Goal: Task Accomplishment & Management: Manage account settings

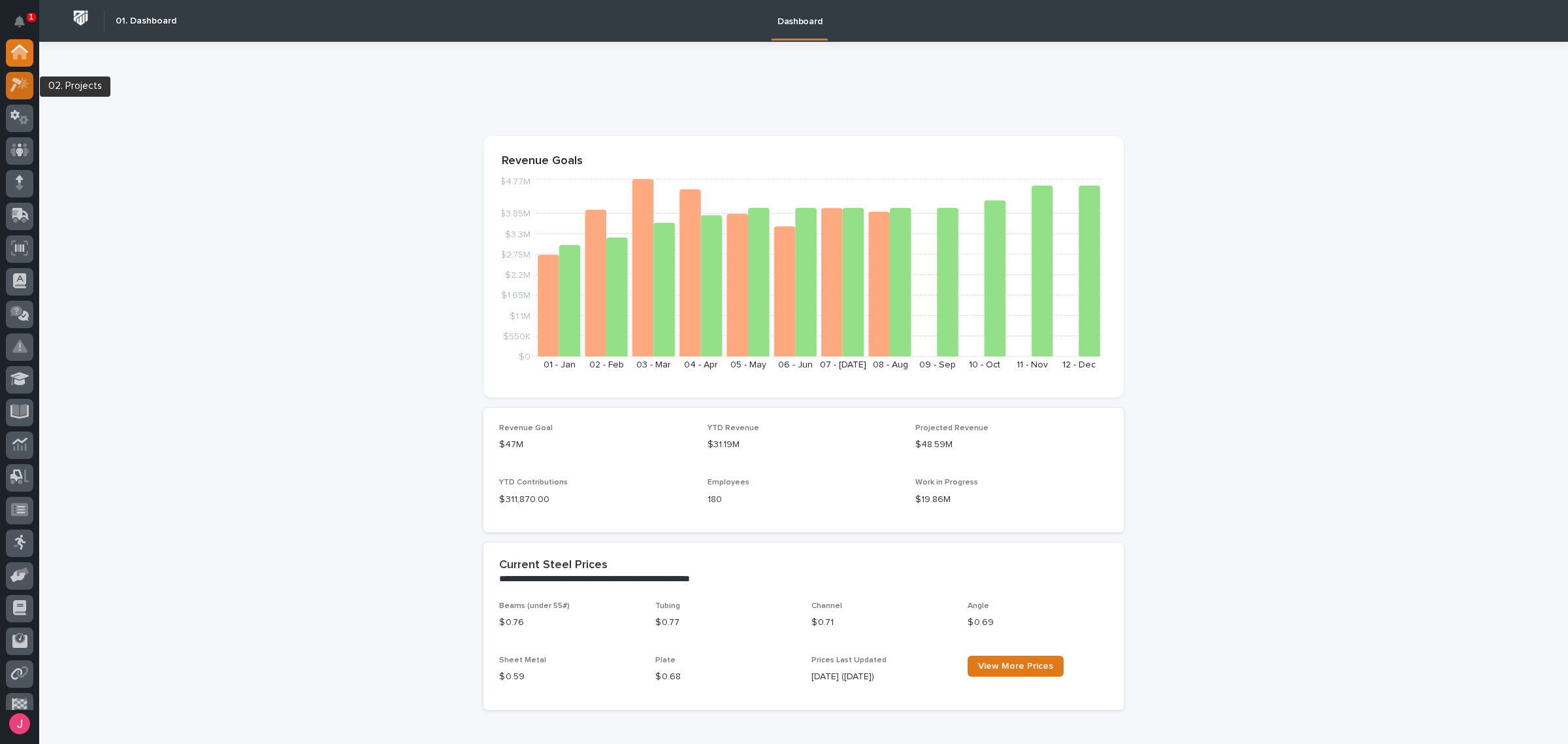
click at [12, 77] on icon at bounding box center [20, 85] width 19 height 15
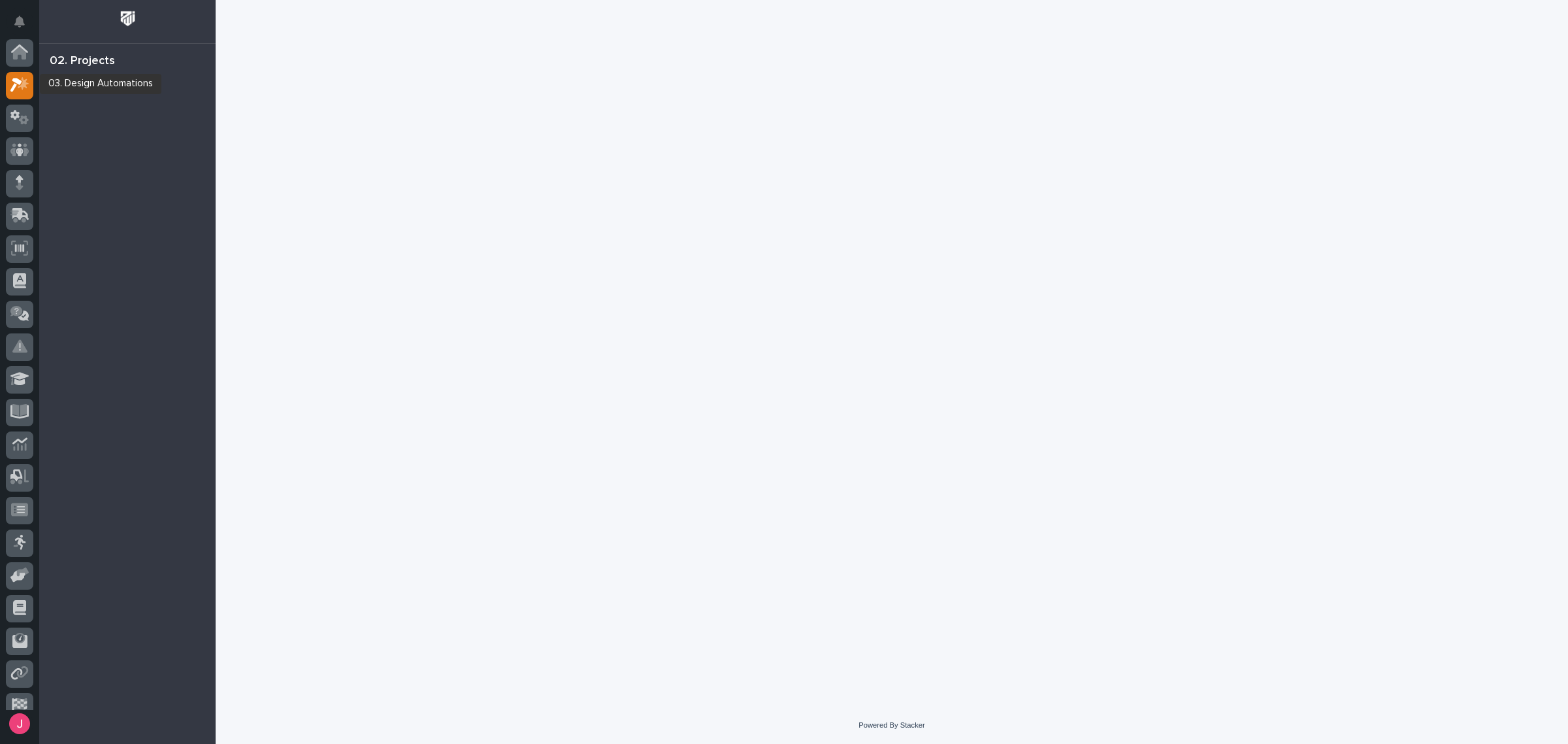
scroll to position [33, 0]
click at [15, 16] on icon "Notifications" at bounding box center [20, 22] width 10 height 12
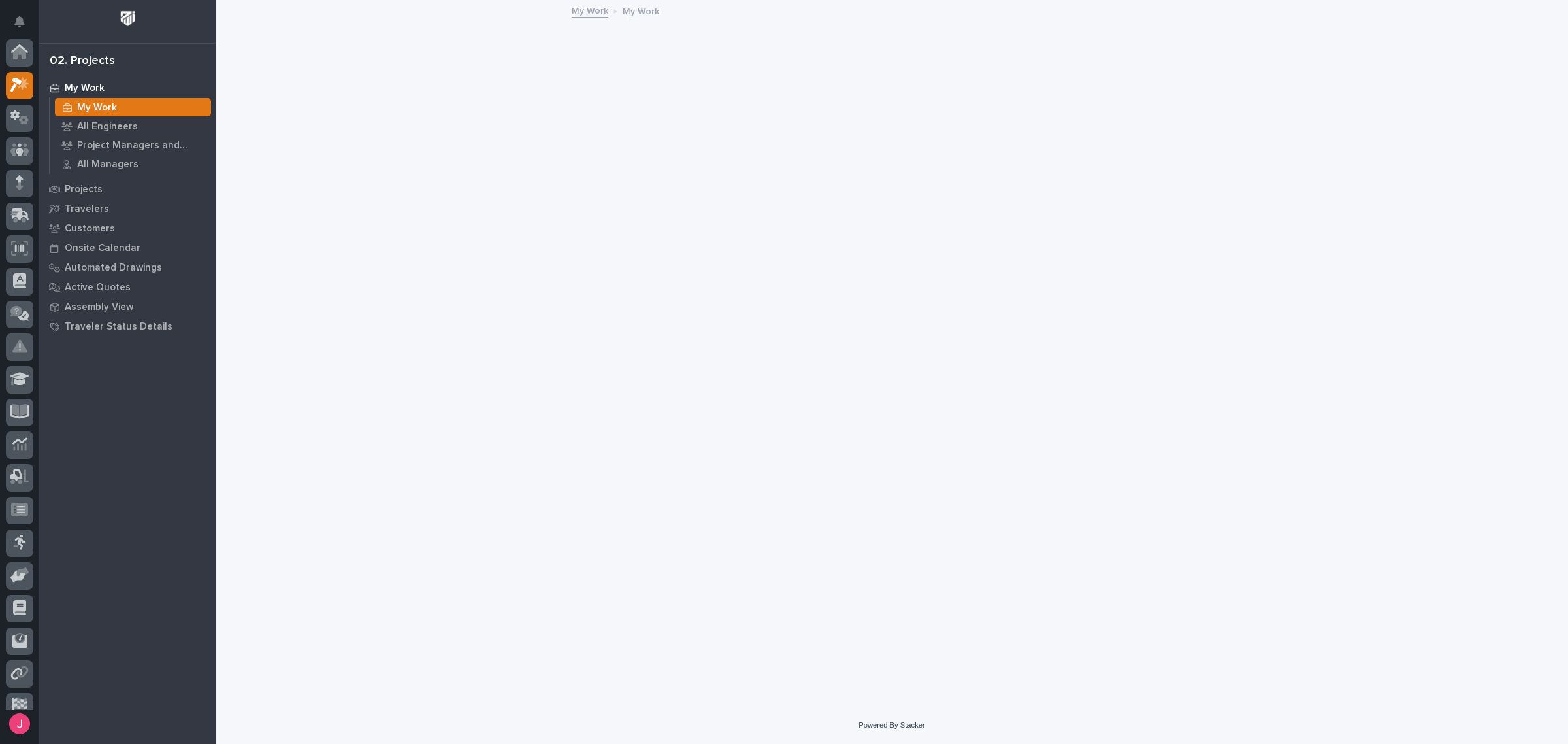
scroll to position [33, 0]
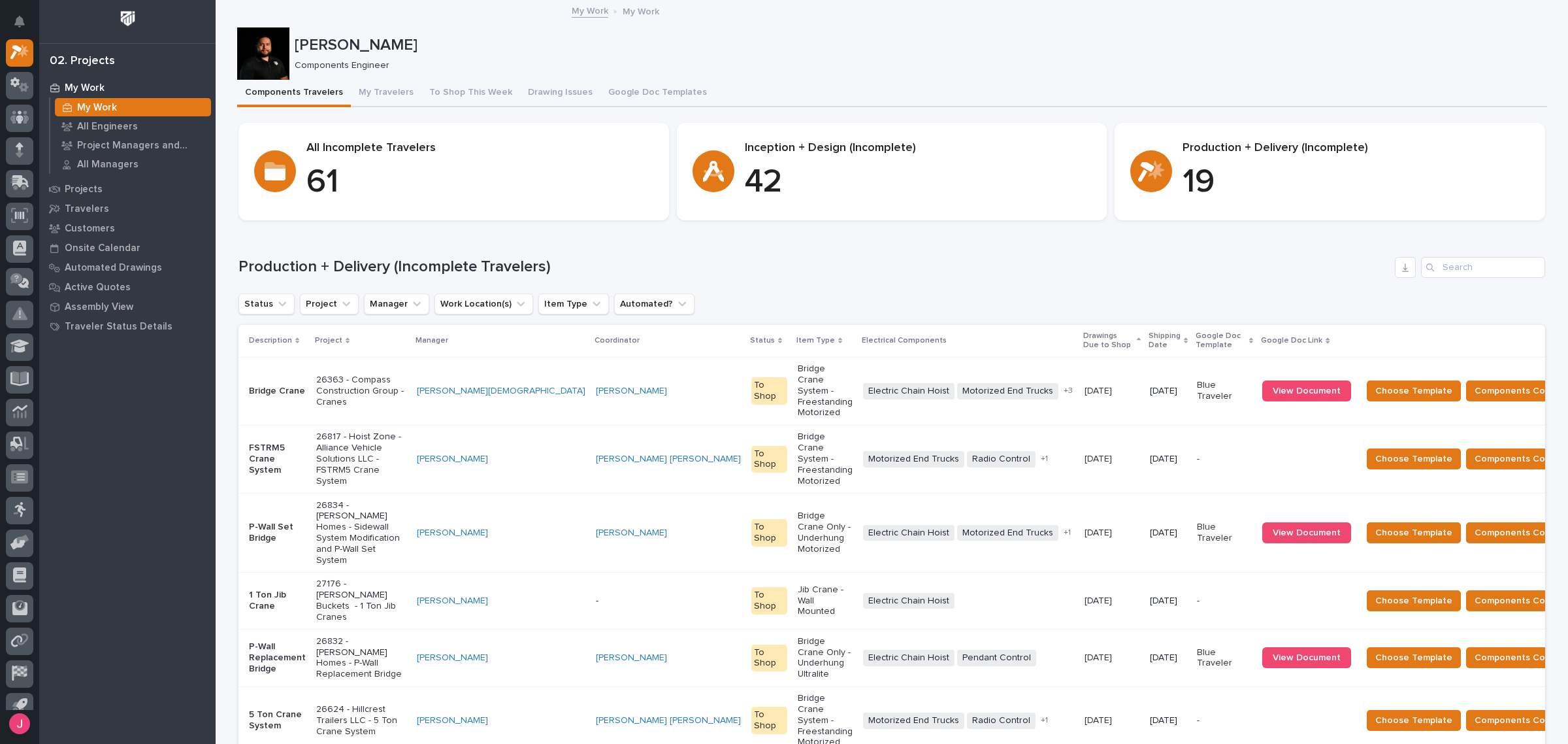
click at [6, 15] on div at bounding box center [20, 22] width 28 height 34
click at [17, 26] on icon "Notifications" at bounding box center [20, 22] width 10 height 12
click at [477, 30] on div "Josh Nakasone Components Engineer" at bounding box center [892, 54] width 1310 height 53
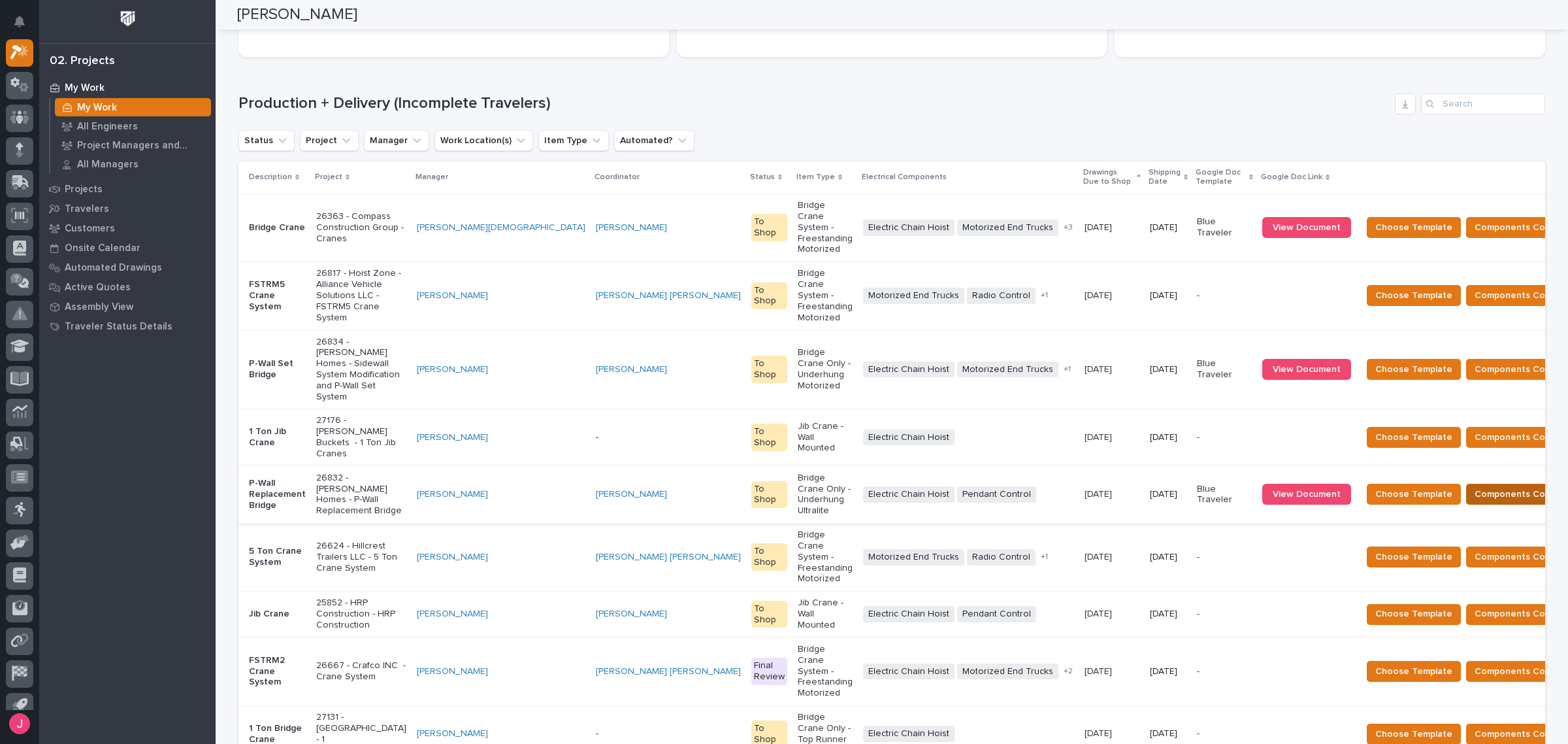
click at [1474, 487] on span "Components Complete" at bounding box center [1524, 495] width 101 height 16
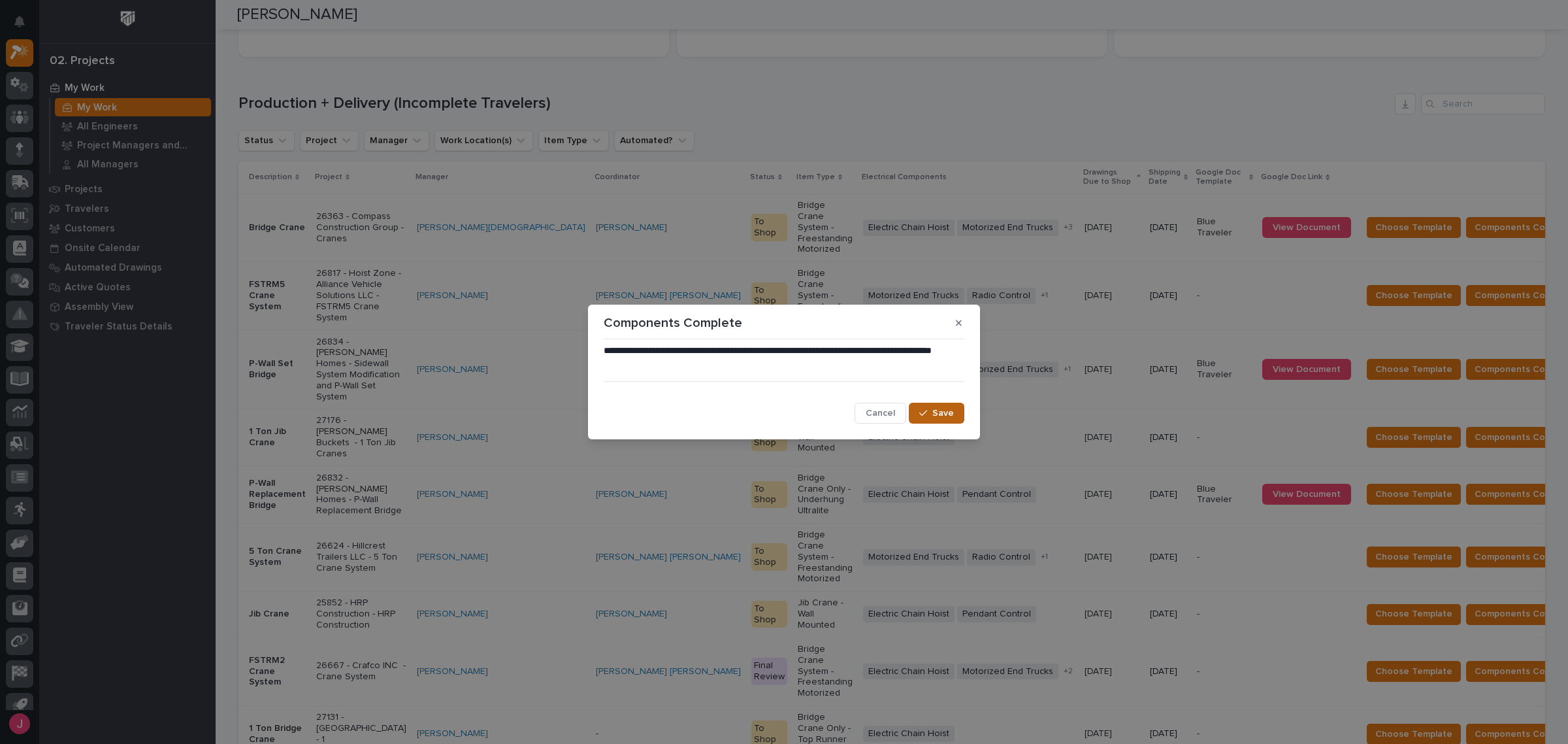
click at [939, 412] on span "Save" at bounding box center [943, 413] width 22 height 12
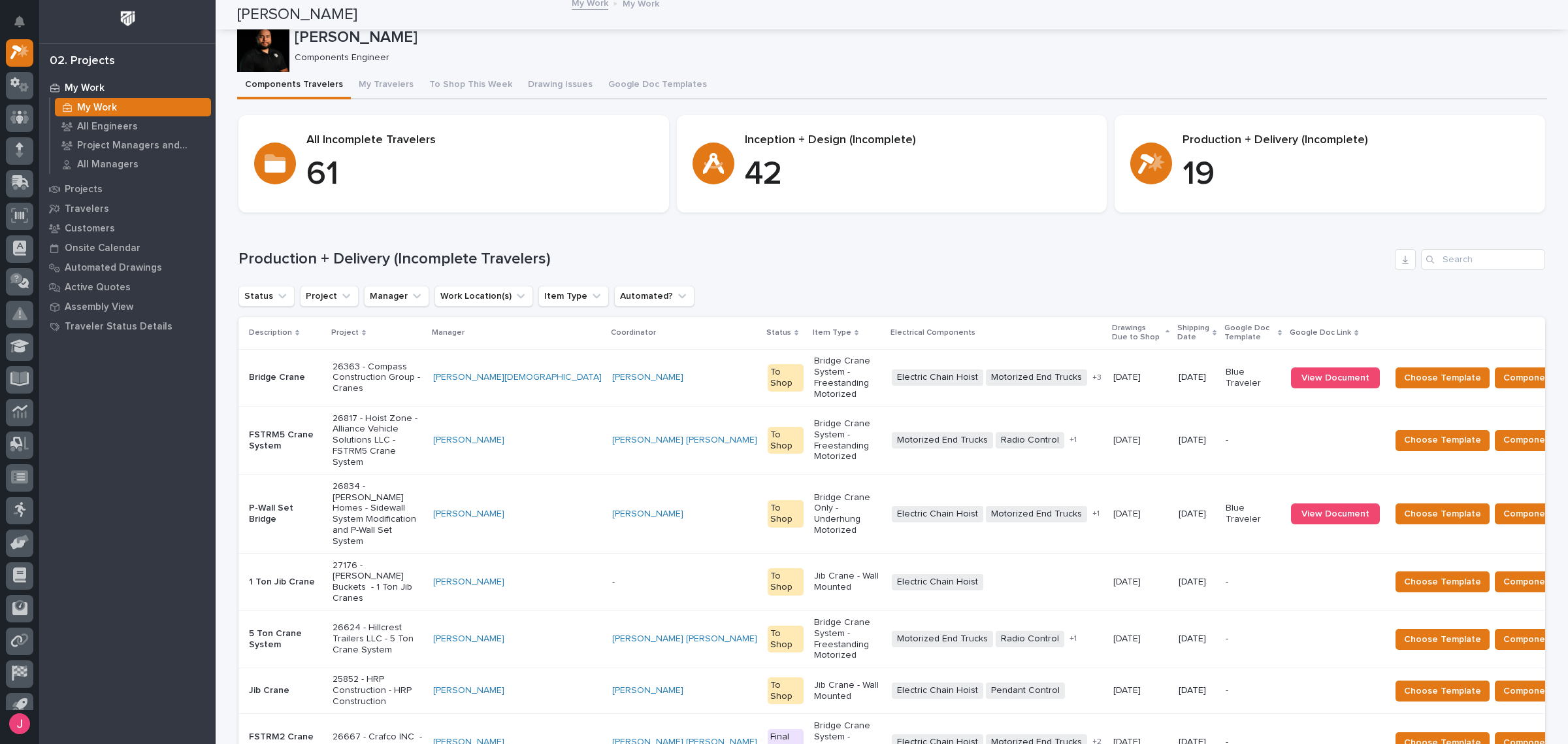
scroll to position [0, 0]
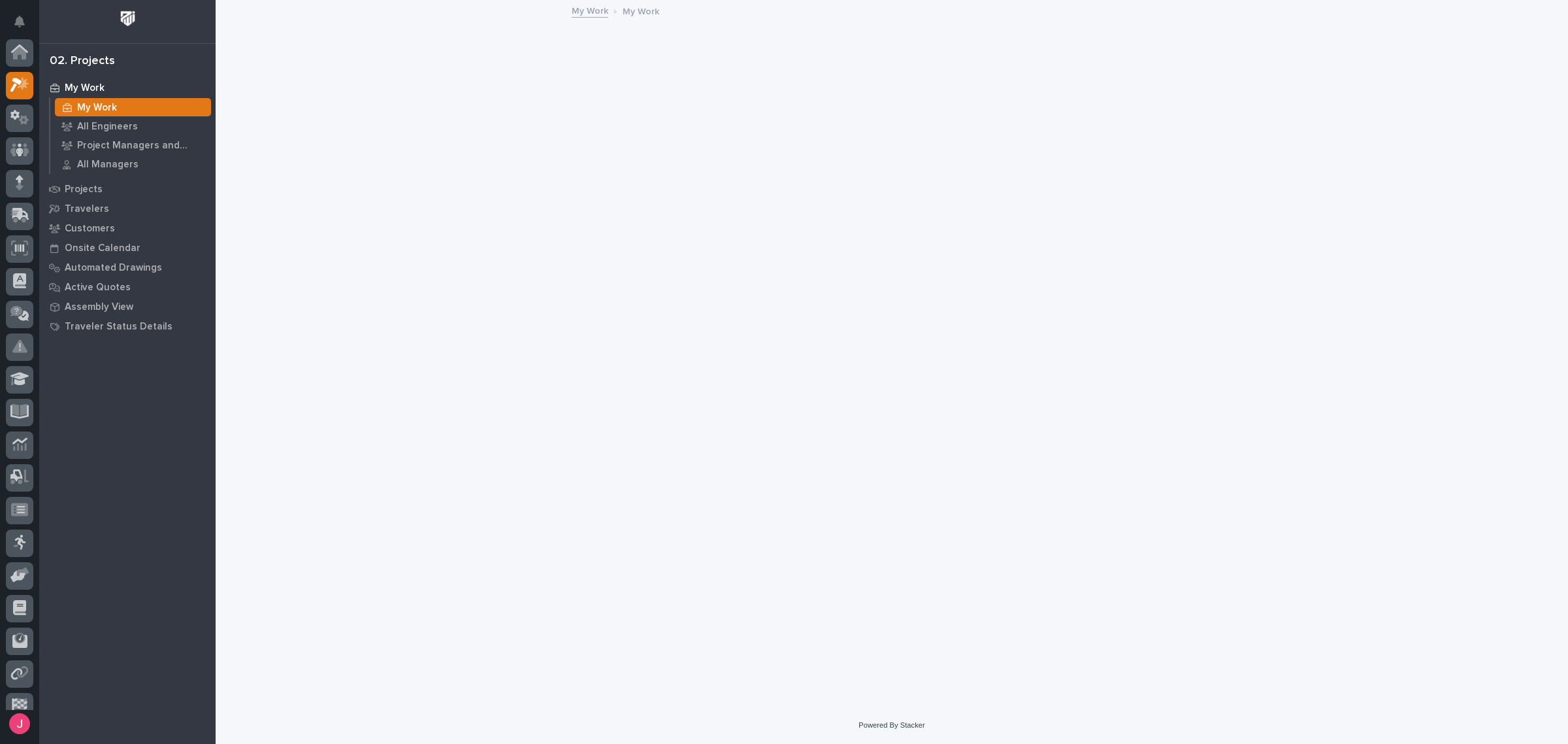
scroll to position [33, 0]
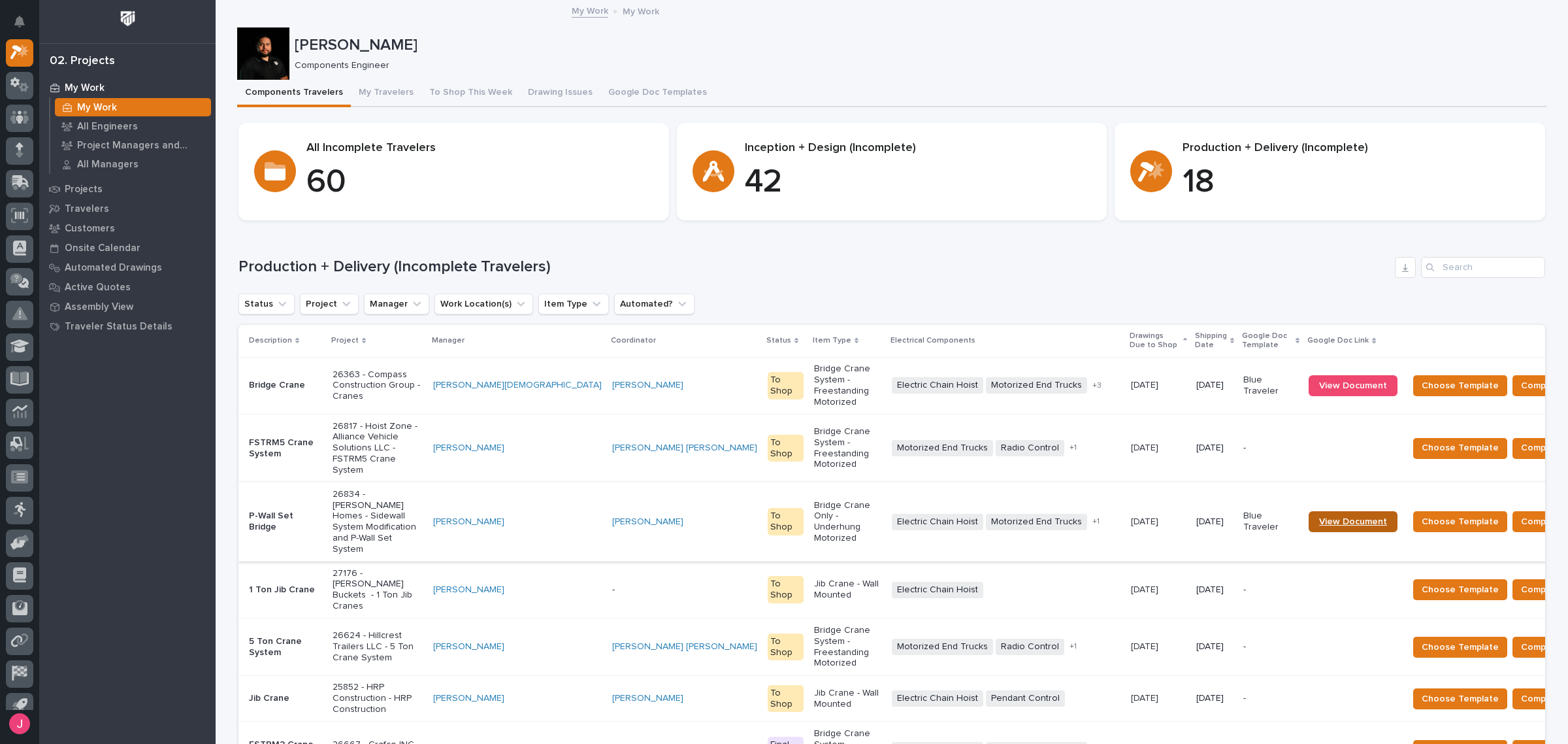
click at [1319, 517] on span "View Document" at bounding box center [1352, 522] width 68 height 9
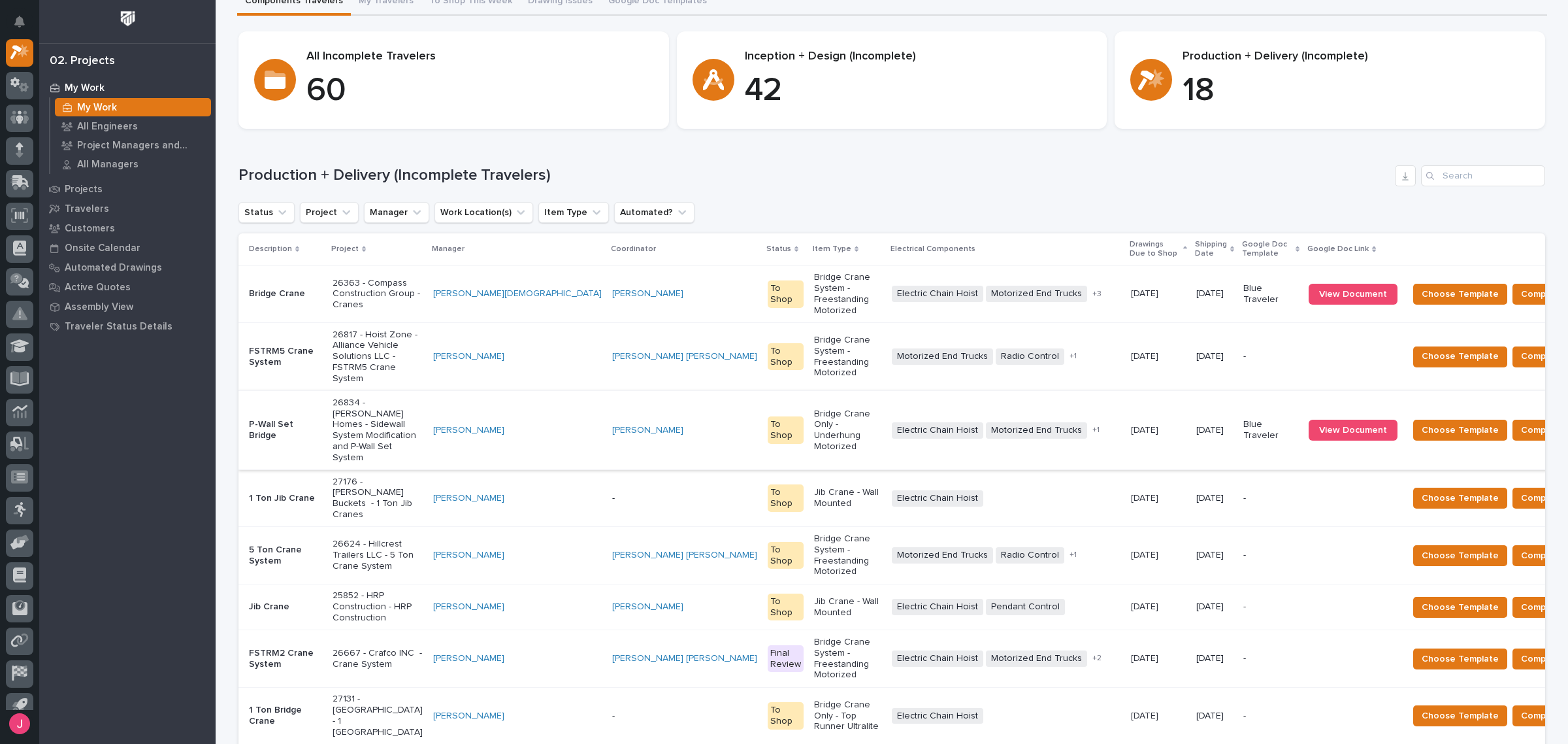
scroll to position [245, 0]
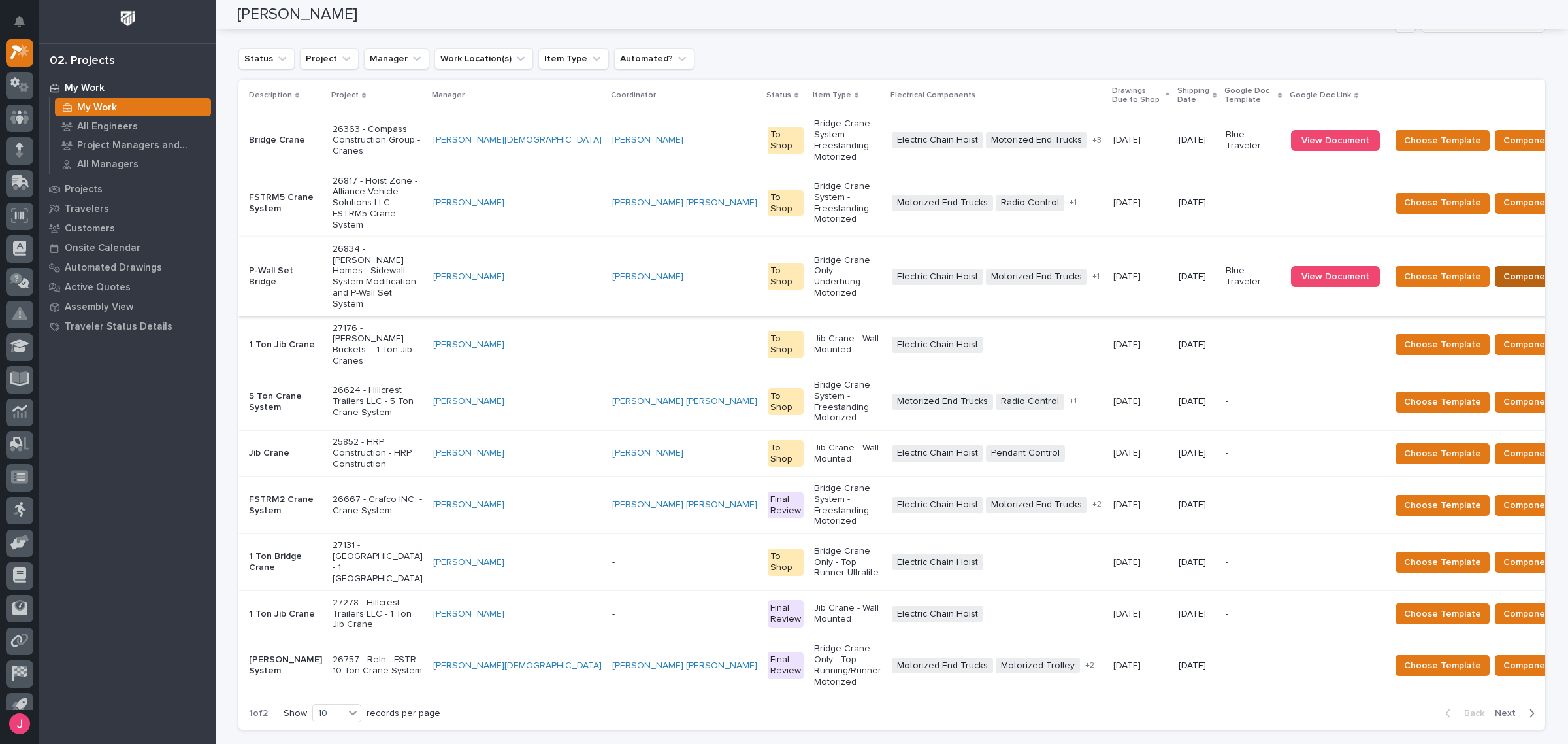
click at [1503, 268] on span "Components Complete" at bounding box center [1553, 276] width 101 height 16
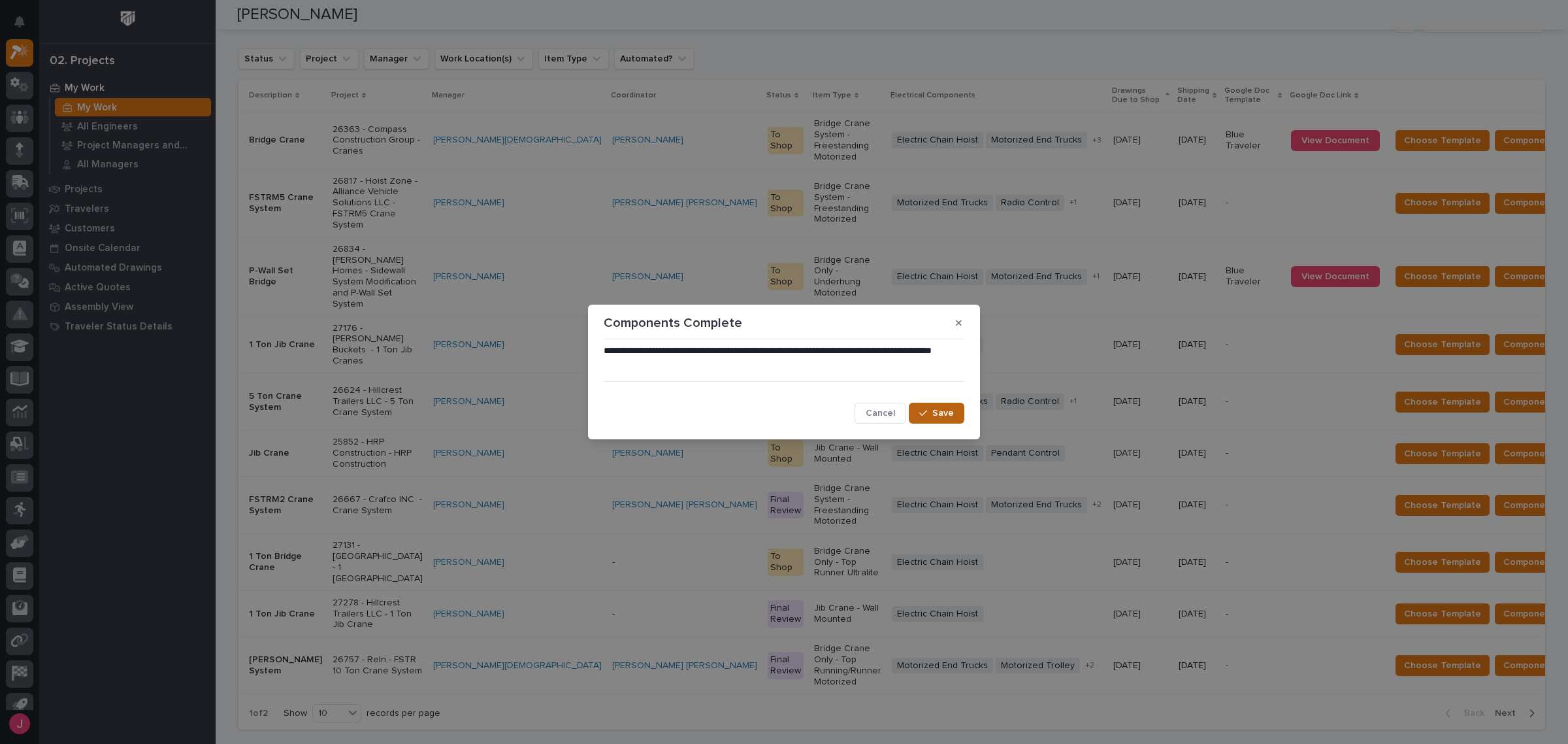
click at [935, 403] on button "Save" at bounding box center [936, 413] width 55 height 21
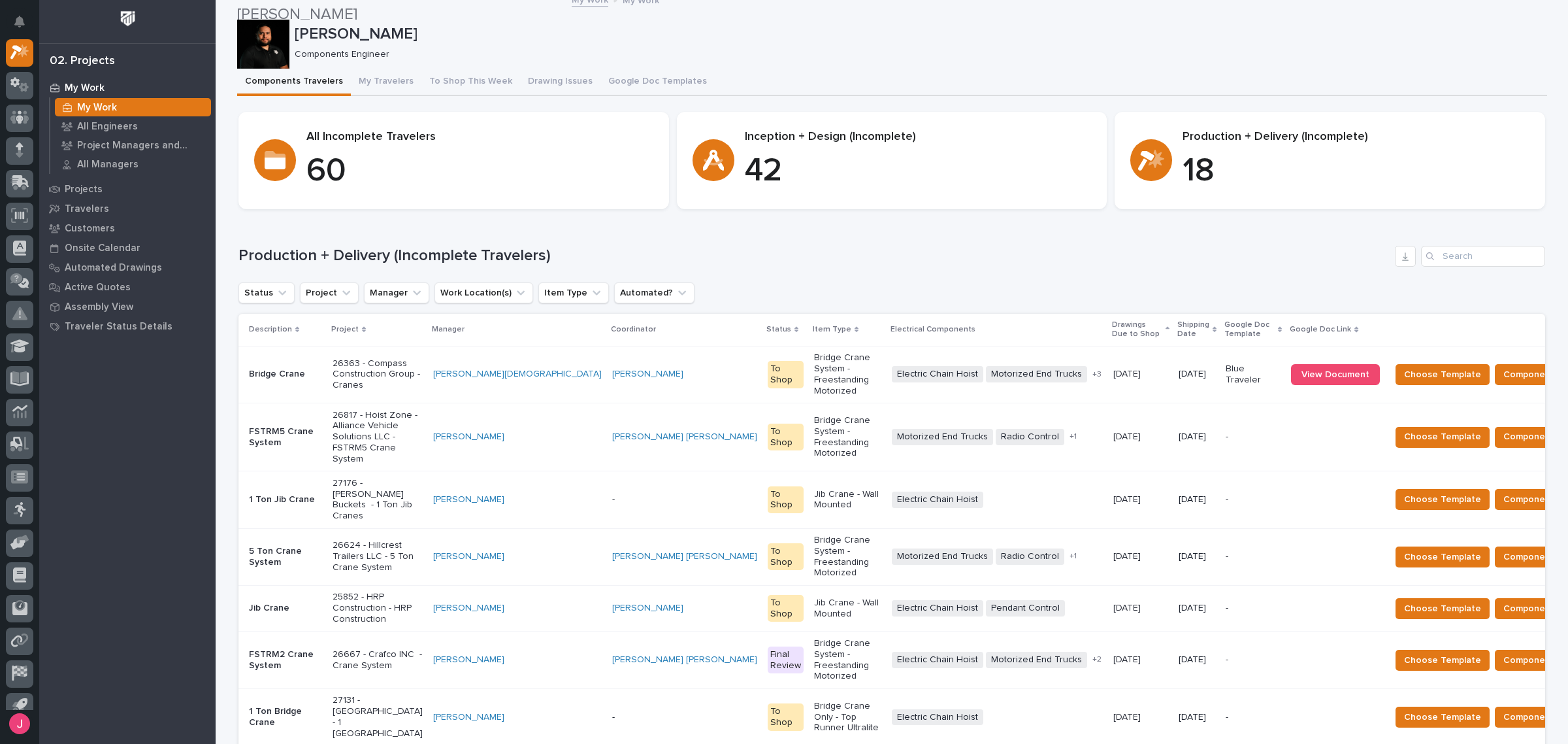
scroll to position [0, 0]
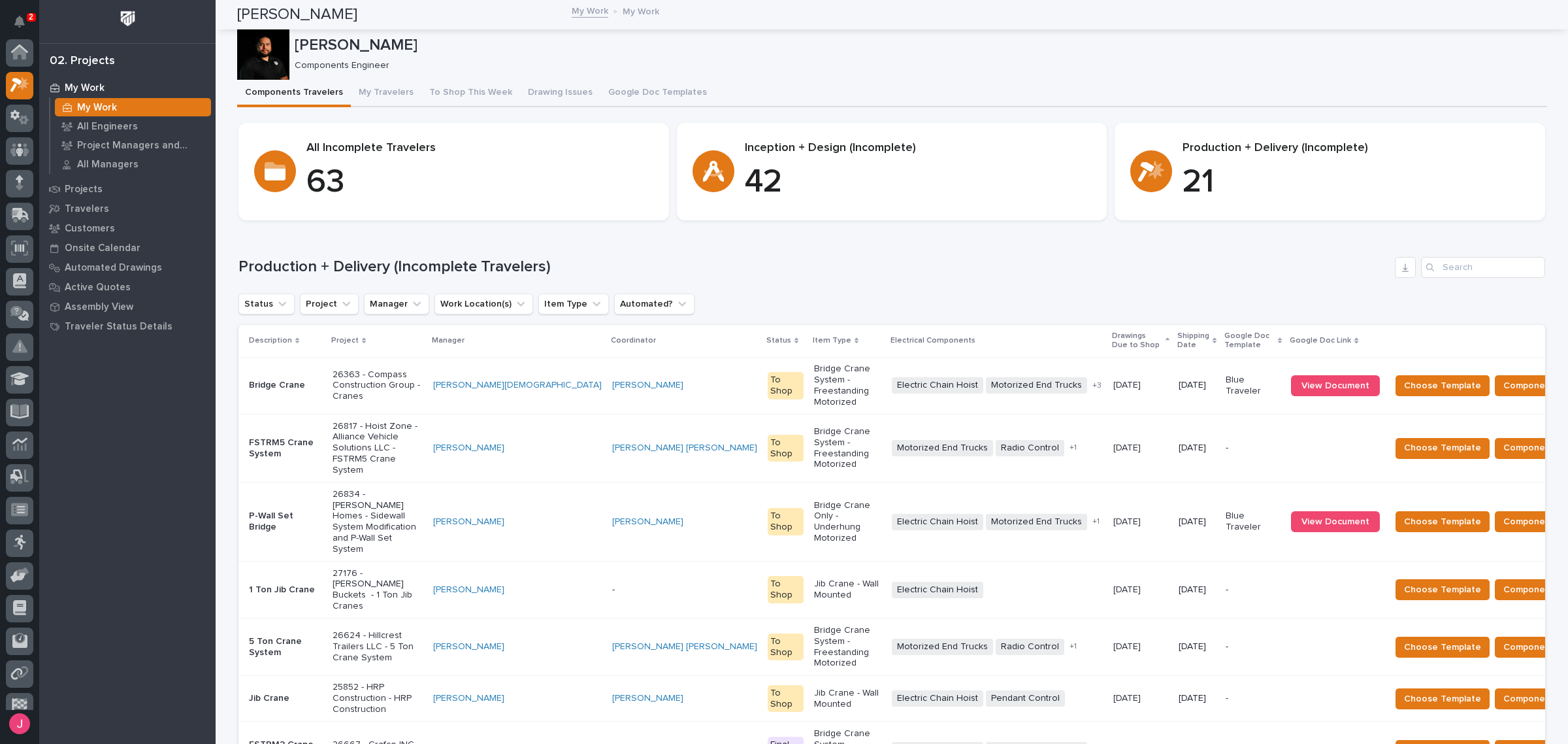
scroll to position [33, 0]
